Goal: Task Accomplishment & Management: Use online tool/utility

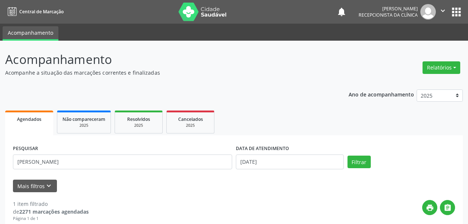
click at [0, 83] on div "Acompanhamento Acompanhe a situação das marcações correntes e finalizadas Relat…" at bounding box center [234, 188] width 468 height 294
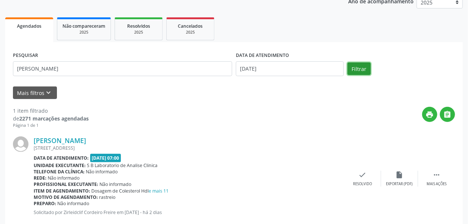
click at [362, 68] on button "Filtrar" at bounding box center [358, 68] width 23 height 13
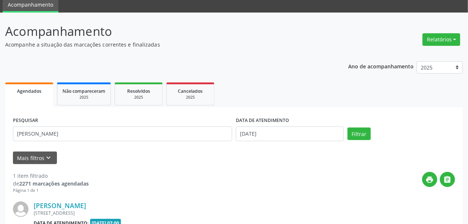
scroll to position [93, 0]
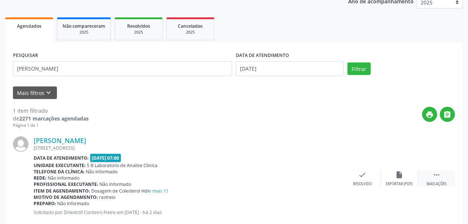
click at [433, 172] on icon "" at bounding box center [436, 175] width 8 height 8
click at [322, 178] on icon "print" at bounding box center [325, 175] width 8 height 8
drag, startPoint x: 67, startPoint y: 61, endPoint x: 50, endPoint y: 65, distance: 17.5
click at [50, 65] on div "PESQUISAR [PERSON_NAME]" at bounding box center [122, 65] width 223 height 31
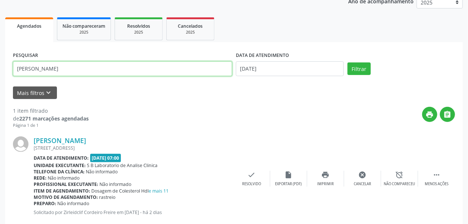
drag, startPoint x: 76, startPoint y: 67, endPoint x: 0, endPoint y: 86, distance: 78.2
click at [0, 86] on div "Acompanhamento Acompanhe a situação das marcações correntes e finalizadas Relat…" at bounding box center [234, 95] width 468 height 294
click at [347, 62] on button "Filtrar" at bounding box center [358, 68] width 23 height 13
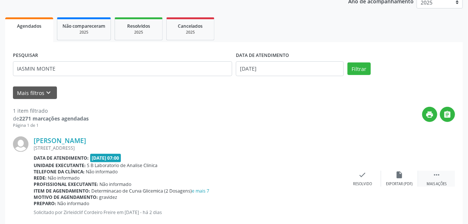
click at [439, 182] on div "Mais ações" at bounding box center [436, 183] width 20 height 5
click at [328, 178] on div "print Imprimir" at bounding box center [325, 179] width 37 height 16
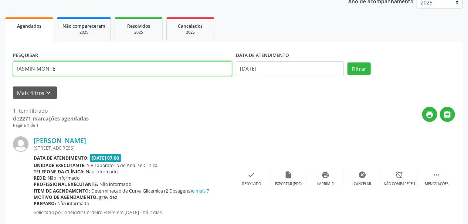
drag, startPoint x: 13, startPoint y: 70, endPoint x: 0, endPoint y: 74, distance: 13.7
click at [0, 74] on div "Acompanhamento Acompanhe a situação das marcações correntes e finalizadas Relat…" at bounding box center [234, 95] width 468 height 294
click at [347, 62] on button "Filtrar" at bounding box center [358, 68] width 23 height 13
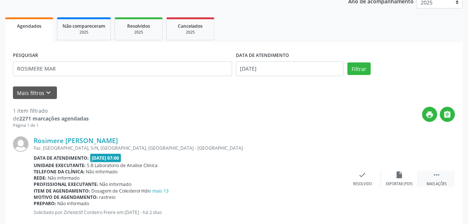
click at [441, 183] on div "Mais ações" at bounding box center [436, 183] width 20 height 5
click at [329, 174] on icon "print" at bounding box center [325, 175] width 8 height 8
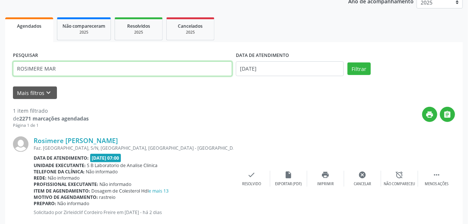
drag, startPoint x: 84, startPoint y: 69, endPoint x: 0, endPoint y: 105, distance: 91.0
click at [0, 105] on div "Acompanhamento Acompanhe a situação das marcações correntes e finalizadas Relat…" at bounding box center [234, 95] width 468 height 294
click at [347, 62] on button "Filtrar" at bounding box center [358, 68] width 23 height 13
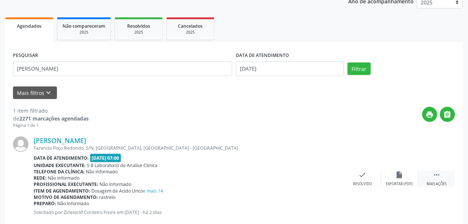
click at [443, 181] on div "Mais ações" at bounding box center [436, 183] width 20 height 5
click at [329, 176] on icon "print" at bounding box center [325, 175] width 8 height 8
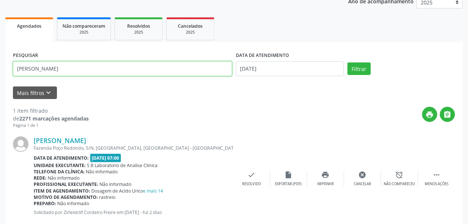
drag, startPoint x: 67, startPoint y: 71, endPoint x: 0, endPoint y: 101, distance: 73.1
click at [0, 101] on div "Acompanhamento Acompanhe a situação das marcações correntes e finalizadas Relat…" at bounding box center [234, 95] width 468 height 294
click at [347, 62] on button "Filtrar" at bounding box center [358, 68] width 23 height 13
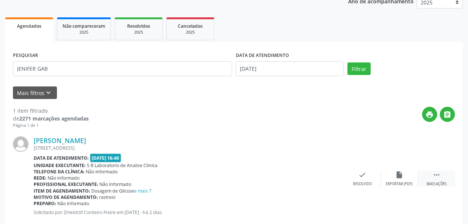
click at [443, 180] on div " Mais ações" at bounding box center [436, 179] width 37 height 16
click at [330, 176] on div "print Imprimir" at bounding box center [325, 179] width 37 height 16
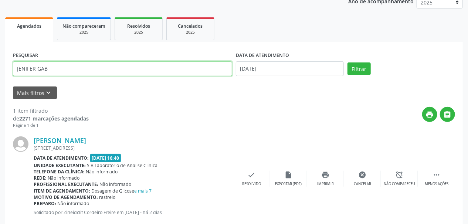
drag, startPoint x: 80, startPoint y: 67, endPoint x: 0, endPoint y: 72, distance: 80.4
click at [0, 72] on div "Acompanhamento Acompanhe a situação das marcações correntes e finalizadas Relat…" at bounding box center [234, 95] width 468 height 294
click at [347, 62] on button "Filtrar" at bounding box center [358, 68] width 23 height 13
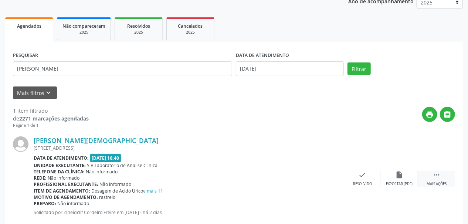
click at [438, 180] on div " Mais ações" at bounding box center [436, 179] width 37 height 16
click at [328, 180] on div "print Imprimir" at bounding box center [325, 179] width 37 height 16
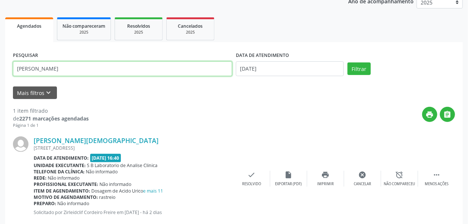
drag, startPoint x: 72, startPoint y: 65, endPoint x: 0, endPoint y: 80, distance: 73.9
click at [0, 80] on div "Acompanhamento Acompanhe a situação das marcações correntes e finalizadas Relat…" at bounding box center [234, 95] width 468 height 294
click at [22, 71] on input "HLEN AP" at bounding box center [122, 68] width 219 height 15
click at [347, 62] on button "Filtrar" at bounding box center [358, 68] width 23 height 13
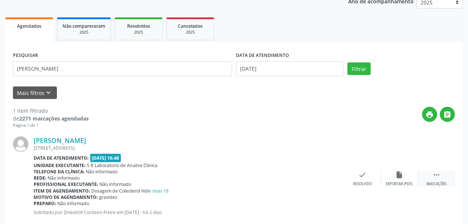
click at [438, 177] on icon "" at bounding box center [436, 175] width 8 height 8
click at [331, 177] on div "print Imprimir" at bounding box center [325, 179] width 37 height 16
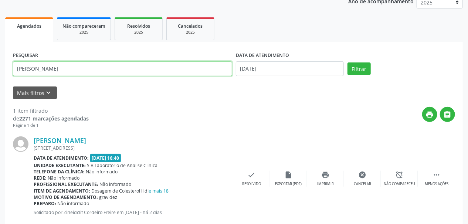
drag, startPoint x: 50, startPoint y: 68, endPoint x: 0, endPoint y: 78, distance: 51.4
click at [0, 78] on div "Acompanhamento Acompanhe a situação das marcações correntes e finalizadas Relat…" at bounding box center [234, 95] width 468 height 294
click at [347, 62] on button "Filtrar" at bounding box center [358, 68] width 23 height 13
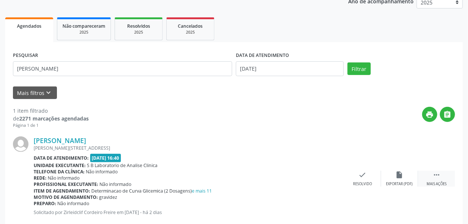
click at [437, 174] on icon "" at bounding box center [436, 175] width 8 height 8
click at [330, 176] on div "print Imprimir" at bounding box center [325, 179] width 37 height 16
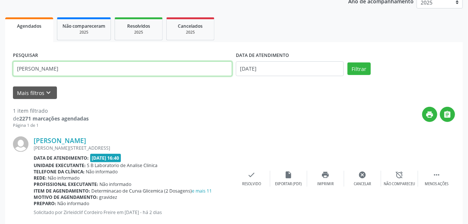
drag, startPoint x: 56, startPoint y: 69, endPoint x: 0, endPoint y: 86, distance: 58.5
click at [0, 86] on div "Acompanhamento Acompanhe a situação das marcações correntes e finalizadas Relat…" at bounding box center [234, 95] width 468 height 294
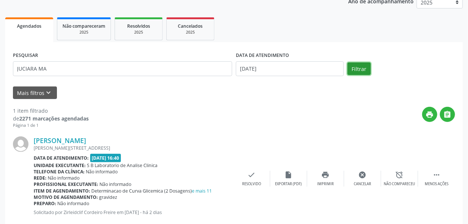
click at [359, 70] on button "Filtrar" at bounding box center [358, 68] width 23 height 13
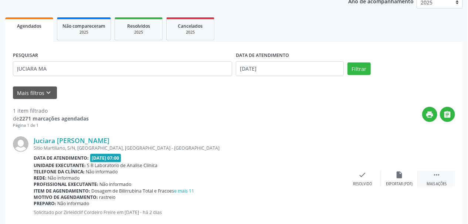
click at [433, 177] on icon "" at bounding box center [436, 175] width 8 height 8
click at [323, 179] on div "print Imprimir" at bounding box center [325, 179] width 37 height 16
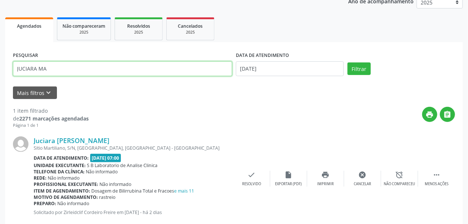
drag, startPoint x: 66, startPoint y: 67, endPoint x: 0, endPoint y: 89, distance: 69.9
click at [0, 89] on div "Acompanhamento Acompanhe a situação das marcações correntes e finalizadas Relat…" at bounding box center [234, 95] width 468 height 294
click at [347, 62] on button "Filtrar" at bounding box center [358, 68] width 23 height 13
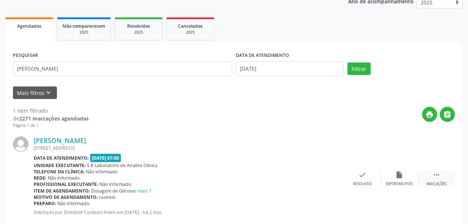
click at [437, 180] on div " Mais ações" at bounding box center [436, 179] width 37 height 16
click at [327, 178] on div "print Imprimir" at bounding box center [325, 179] width 37 height 16
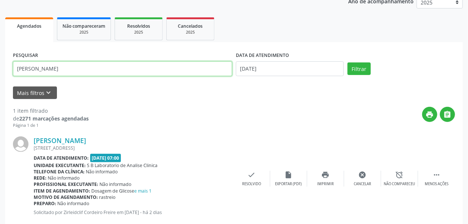
drag, startPoint x: 52, startPoint y: 67, endPoint x: 0, endPoint y: 89, distance: 56.3
click at [0, 89] on div "Acompanhamento Acompanhe a situação das marcações correntes e finalizadas Relat…" at bounding box center [234, 95] width 468 height 294
type input "N"
type input "NOEDE"
click at [347, 62] on button "Filtrar" at bounding box center [358, 68] width 23 height 13
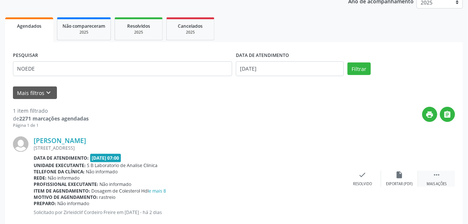
click at [439, 177] on icon "" at bounding box center [436, 175] width 8 height 8
click at [333, 176] on div "print Imprimir" at bounding box center [325, 179] width 37 height 16
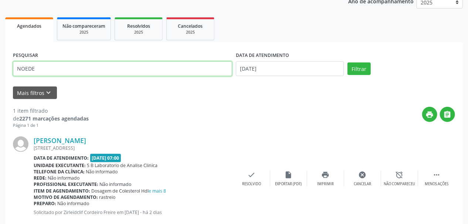
drag, startPoint x: 52, startPoint y: 68, endPoint x: 0, endPoint y: 72, distance: 51.9
click at [0, 72] on div "Acompanhamento Acompanhe a situação das marcações correntes e finalizadas Relat…" at bounding box center [234, 95] width 468 height 294
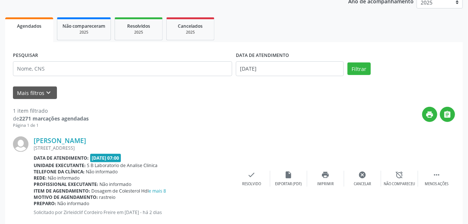
click at [149, 104] on div "1 item filtrado de 2271 marcações agendadas Página 1 de 1 print  [PERSON_NAME]…" at bounding box center [234, 163] width 442 height 129
